Goal: Task Accomplishment & Management: Use online tool/utility

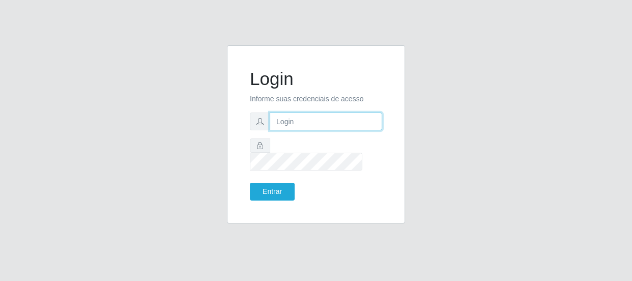
click at [340, 128] on input "text" at bounding box center [326, 121] width 112 height 18
type input "[EMAIL_ADDRESS][DOMAIN_NAME]"
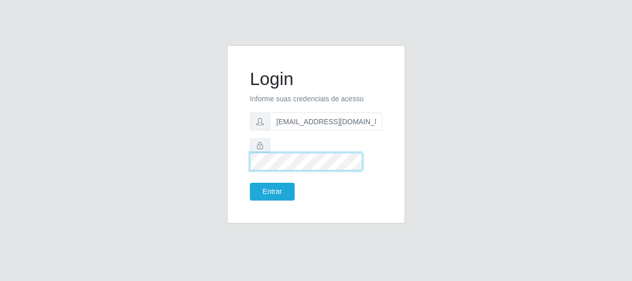
click at [250, 183] on button "Entrar" at bounding box center [272, 192] width 45 height 18
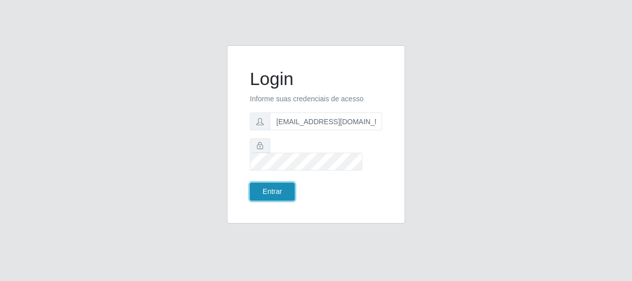
click at [289, 183] on button "Entrar" at bounding box center [272, 192] width 45 height 18
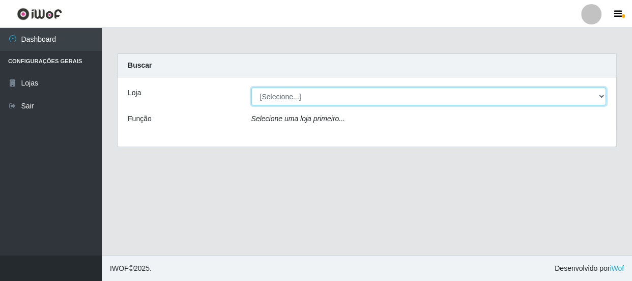
click at [300, 92] on select "[Selecione...] Hiper Queiroz - [GEOGRAPHIC_DATA]" at bounding box center [428, 97] width 355 height 18
select select "513"
click at [251, 88] on select "[Selecione...] Hiper Queiroz - [GEOGRAPHIC_DATA]" at bounding box center [428, 97] width 355 height 18
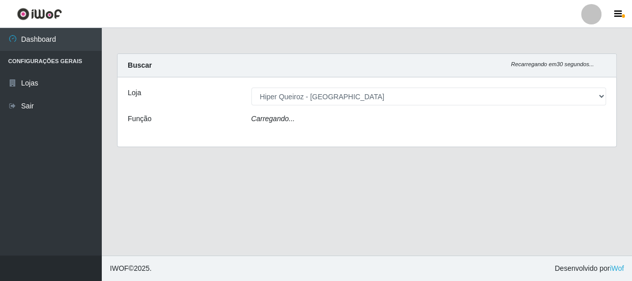
click at [299, 123] on div "Carregando..." at bounding box center [429, 120] width 370 height 15
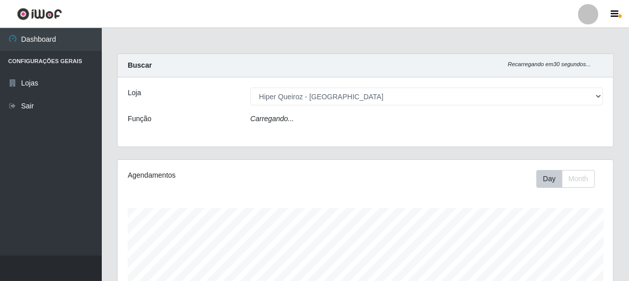
scroll to position [211, 496]
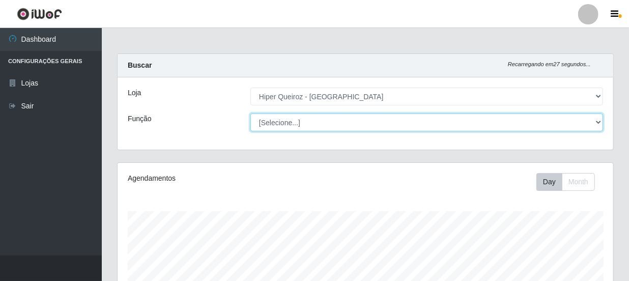
click at [597, 125] on select "[Selecione...] Embalador Embalador + Embalador ++ Operador de Caixa Operador de…" at bounding box center [426, 122] width 353 height 18
select select "1"
click at [250, 113] on select "[Selecione...] Embalador Embalador + Embalador ++ Operador de Caixa Operador de…" at bounding box center [426, 122] width 353 height 18
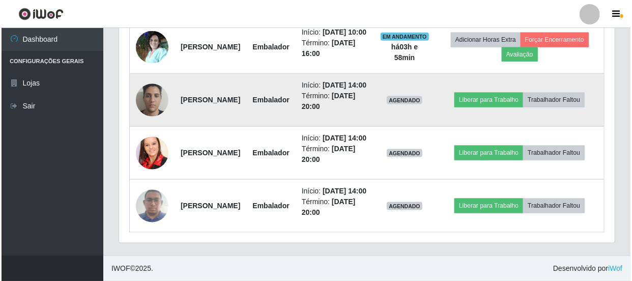
scroll to position [601, 0]
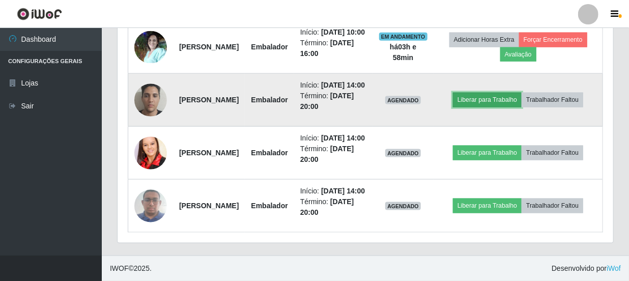
click at [521, 107] on button "Liberar para Trabalho" at bounding box center [487, 100] width 69 height 14
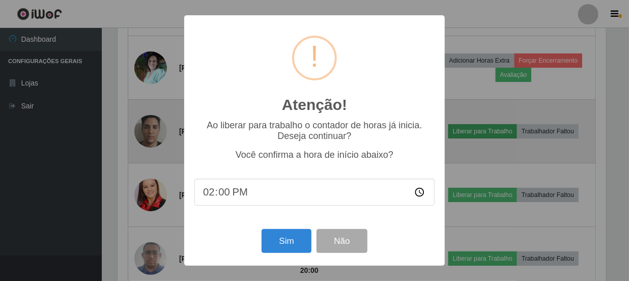
scroll to position [211, 491]
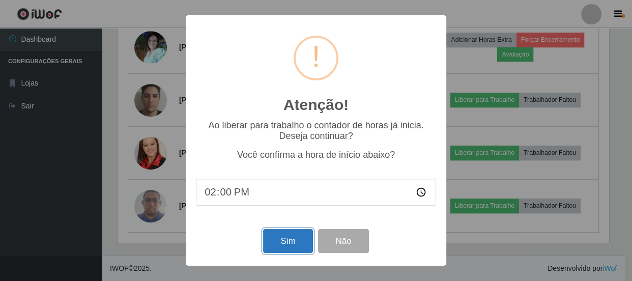
click at [289, 243] on button "Sim" at bounding box center [287, 241] width 49 height 24
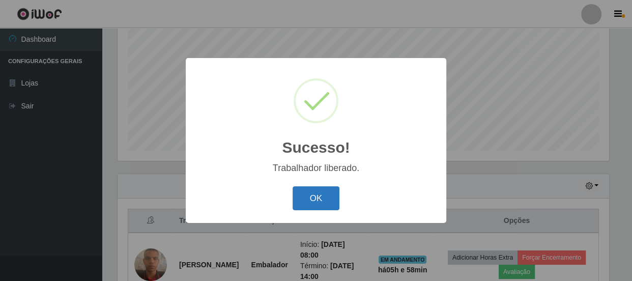
click at [305, 200] on button "OK" at bounding box center [316, 198] width 47 height 24
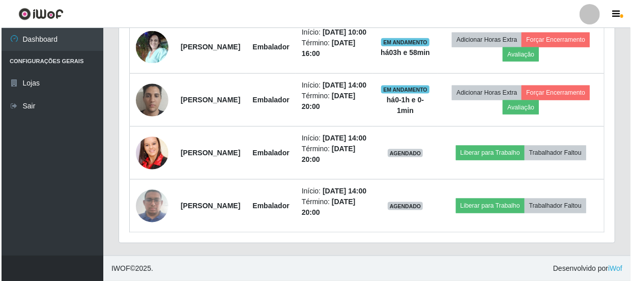
scroll to position [629, 0]
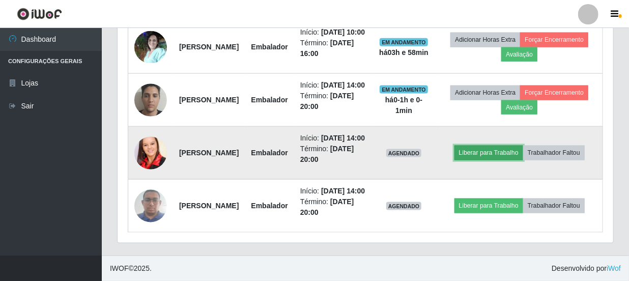
click at [517, 152] on button "Liberar para Trabalho" at bounding box center [488, 153] width 69 height 14
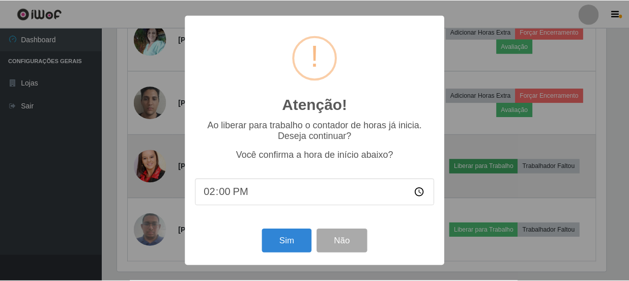
scroll to position [211, 491]
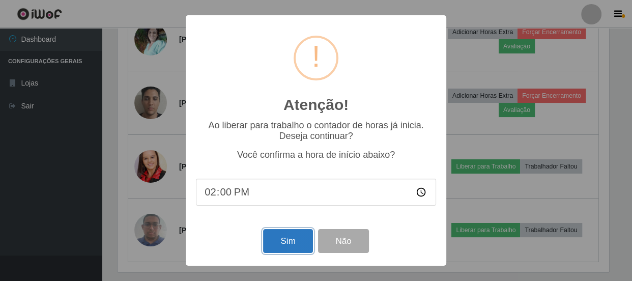
click at [285, 237] on button "Sim" at bounding box center [287, 241] width 49 height 24
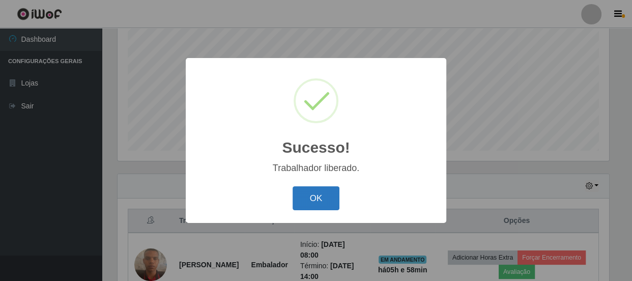
click at [323, 199] on button "OK" at bounding box center [316, 198] width 47 height 24
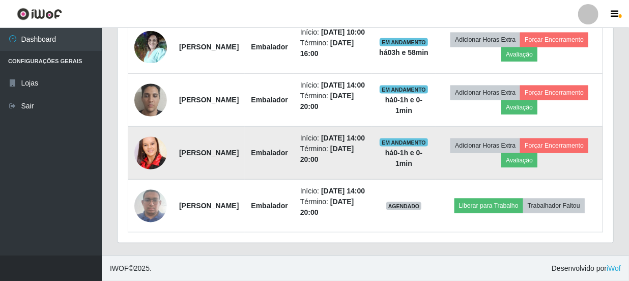
scroll to position [657, 0]
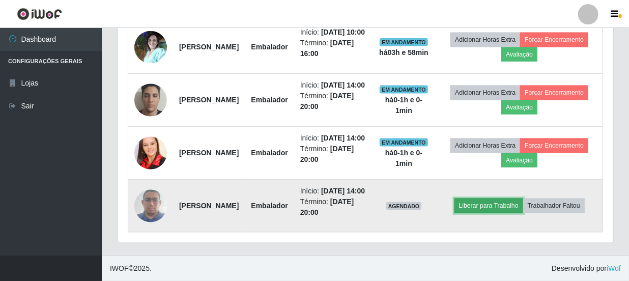
click at [517, 198] on button "Liberar para Trabalho" at bounding box center [488, 205] width 69 height 14
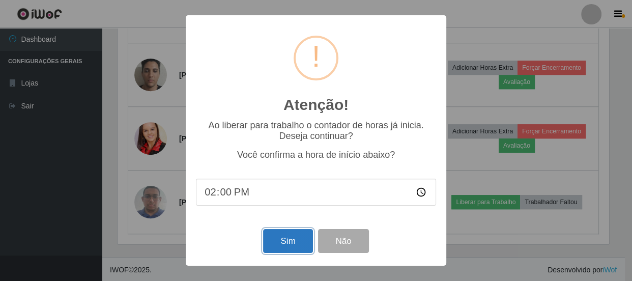
click at [289, 244] on button "Sim" at bounding box center [287, 241] width 49 height 24
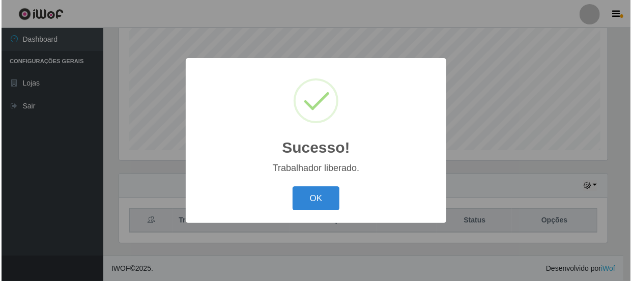
scroll to position [0, 0]
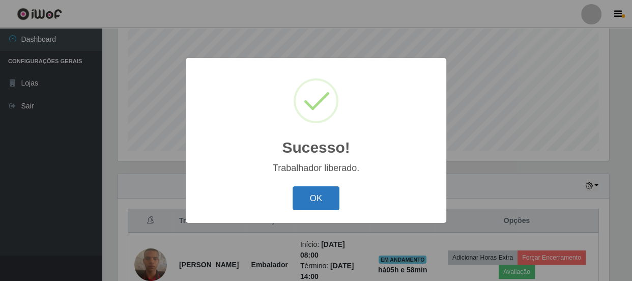
click at [320, 201] on button "OK" at bounding box center [316, 198] width 47 height 24
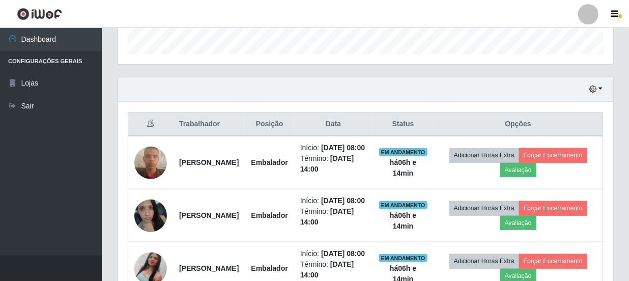
scroll to position [320, 0]
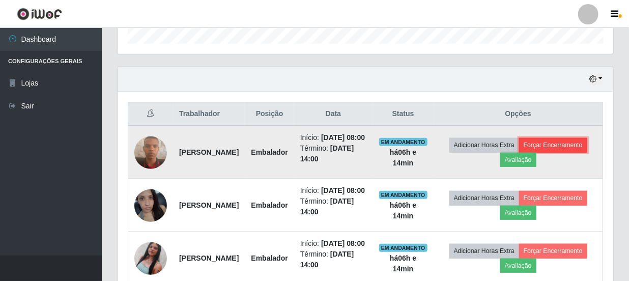
click at [519, 152] on button "Forçar Encerramento" at bounding box center [553, 145] width 68 height 14
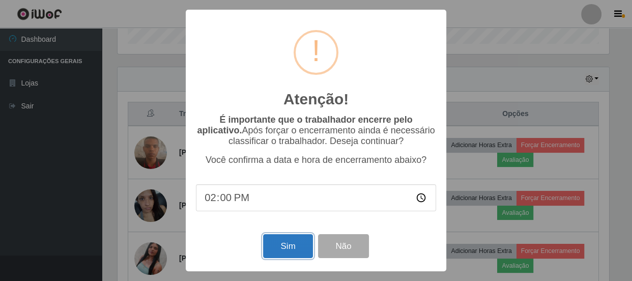
click at [287, 249] on button "Sim" at bounding box center [287, 246] width 49 height 24
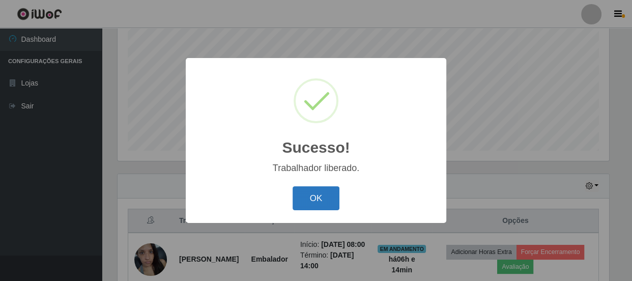
click at [311, 199] on button "OK" at bounding box center [316, 198] width 47 height 24
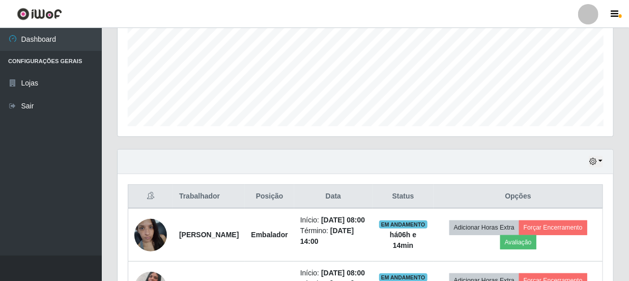
scroll to position [305, 0]
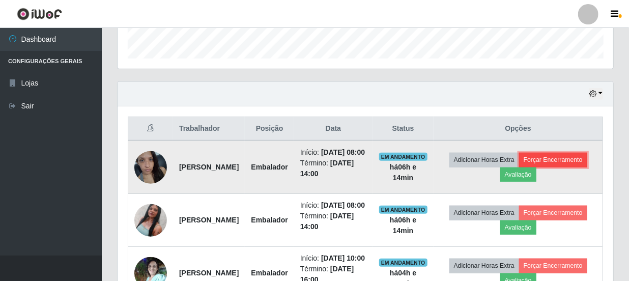
click at [519, 167] on button "Forçar Encerramento" at bounding box center [553, 160] width 68 height 14
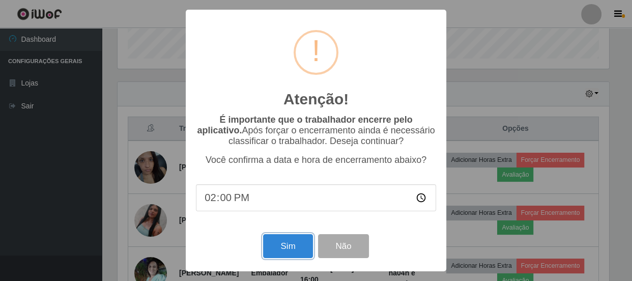
click at [283, 248] on button "Sim" at bounding box center [287, 246] width 49 height 24
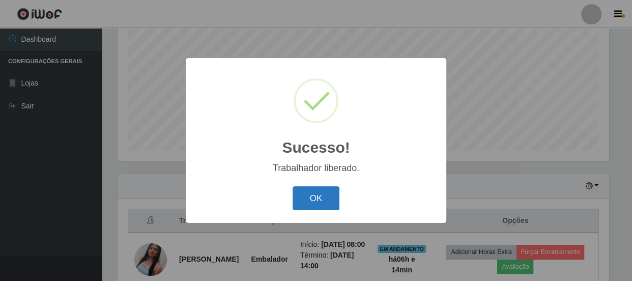
click at [325, 201] on button "OK" at bounding box center [316, 198] width 47 height 24
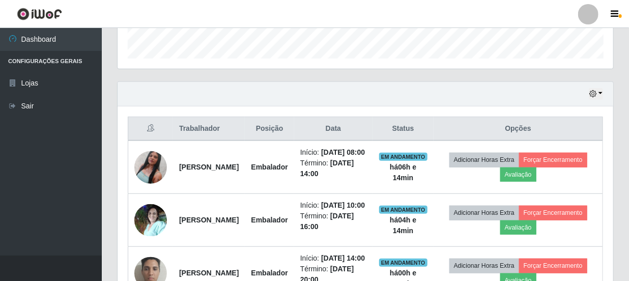
scroll to position [305, 0]
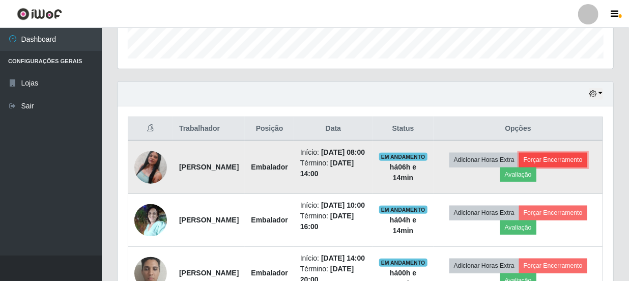
click at [519, 167] on button "Forçar Encerramento" at bounding box center [553, 160] width 68 height 14
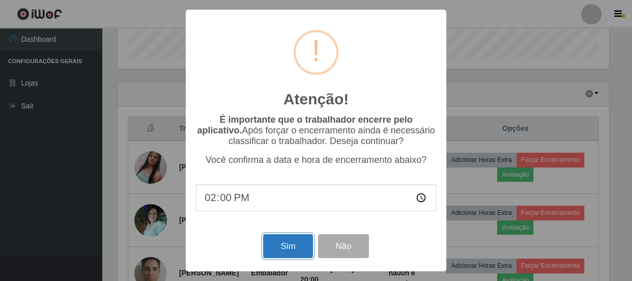
click at [293, 254] on button "Sim" at bounding box center [287, 246] width 49 height 24
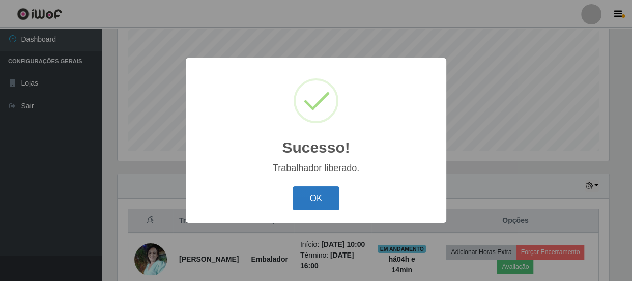
click at [300, 191] on button "OK" at bounding box center [316, 198] width 47 height 24
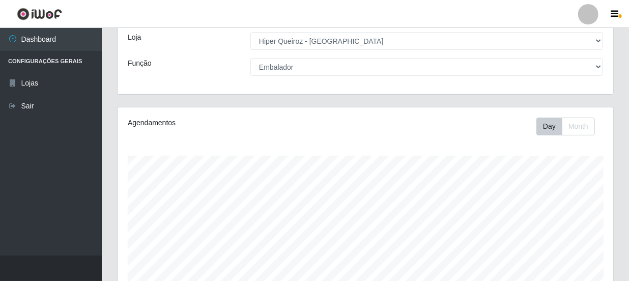
scroll to position [0, 0]
